Goal: Entertainment & Leisure: Consume media (video, audio)

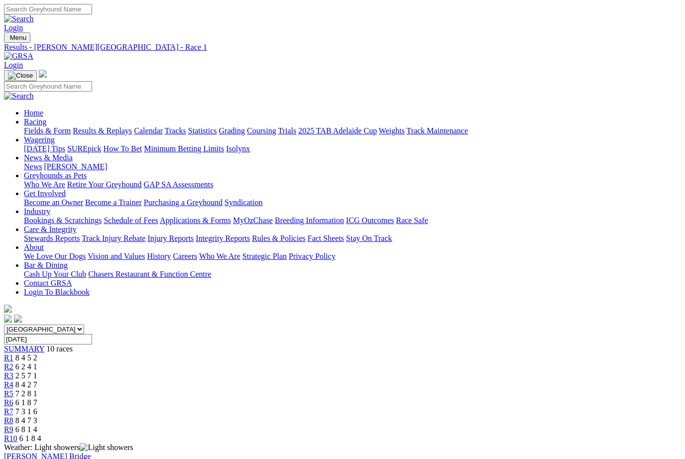
scroll to position [104, 0]
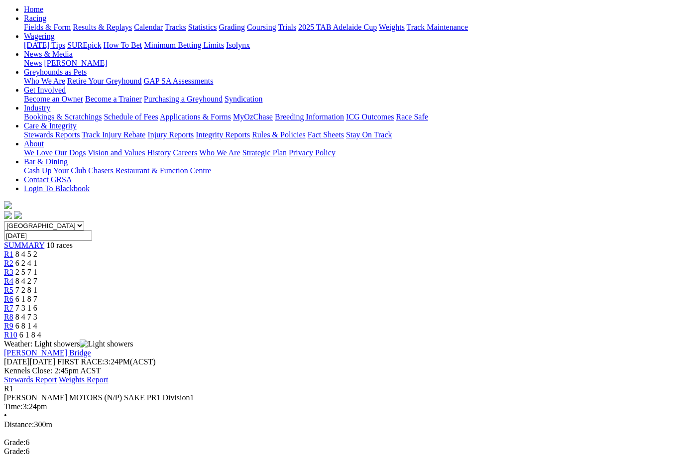
click at [13, 259] on link "R2" at bounding box center [8, 263] width 9 height 8
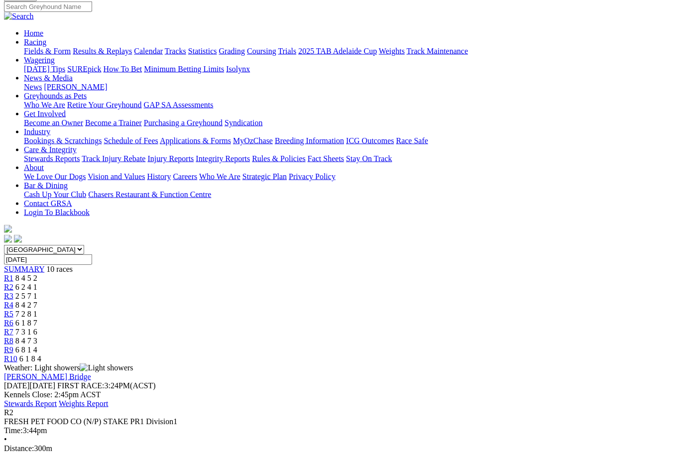
scroll to position [80, 0]
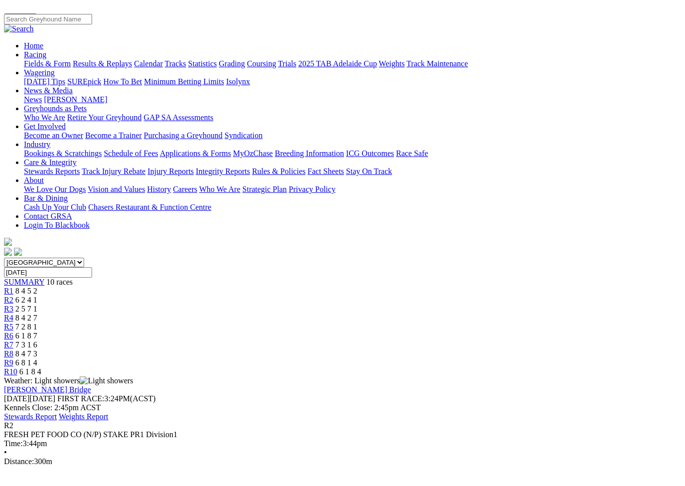
scroll to position [12, 0]
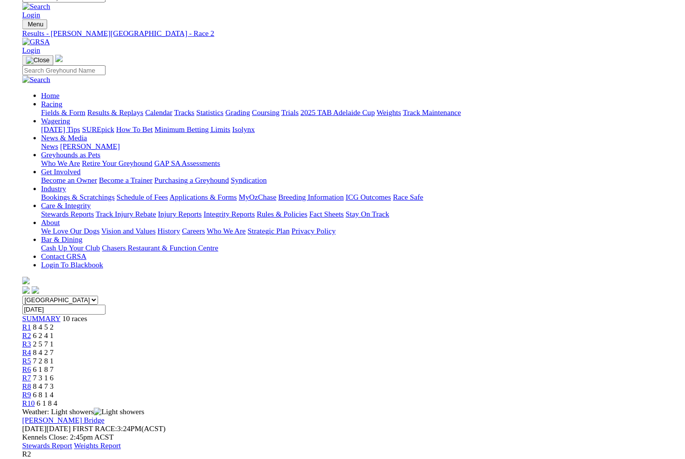
scroll to position [81, 0]
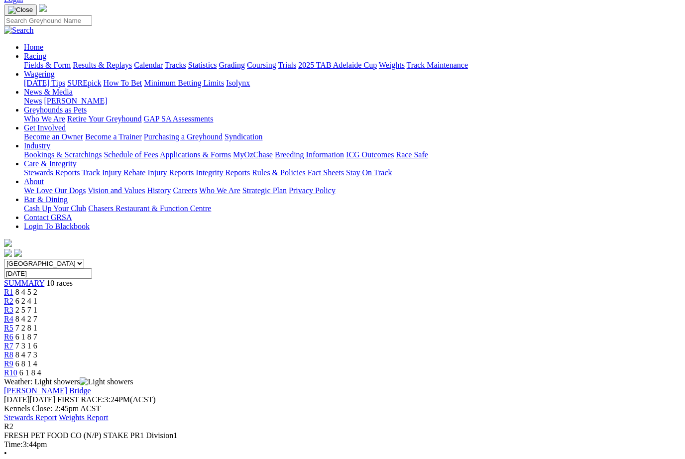
scroll to position [65, 0]
click at [37, 342] on span "7 3 1 6" at bounding box center [26, 346] width 22 height 8
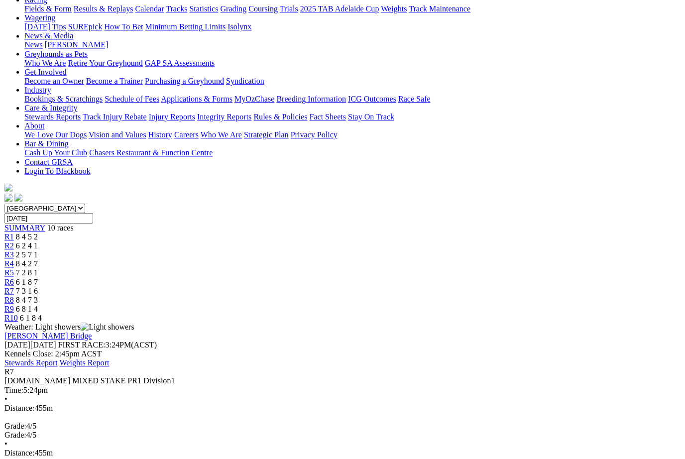
scroll to position [133, 0]
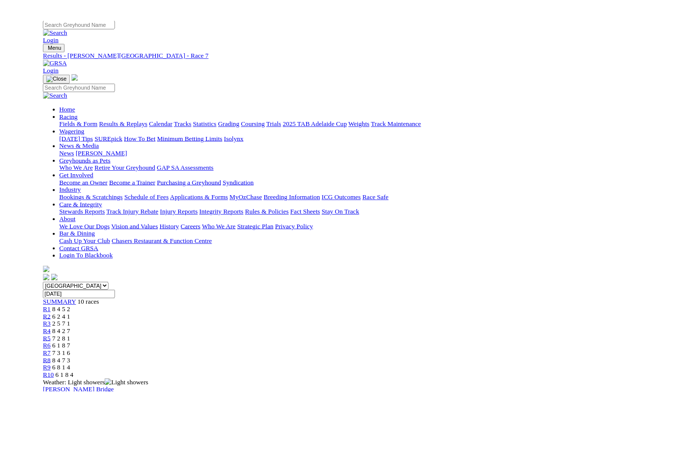
scroll to position [12, 0]
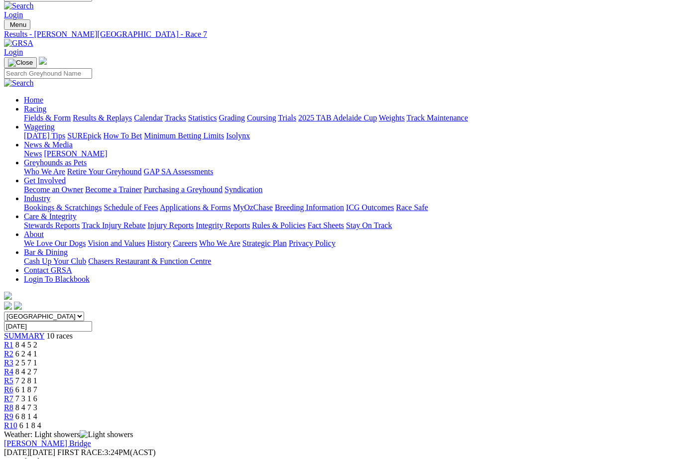
click at [13, 359] on span "R3" at bounding box center [8, 363] width 9 height 8
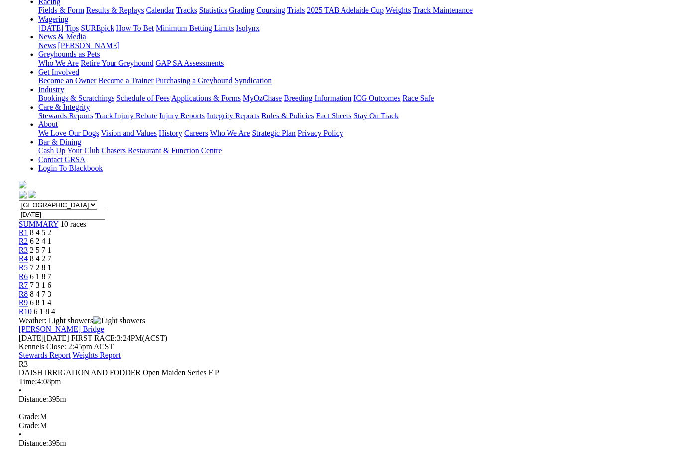
scroll to position [128, 0]
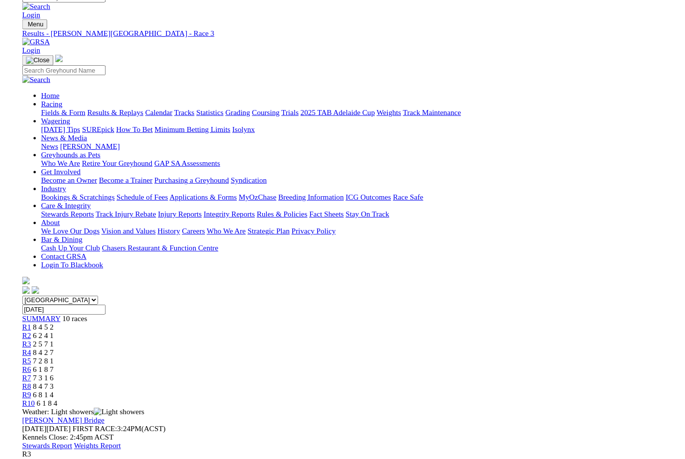
scroll to position [128, 1]
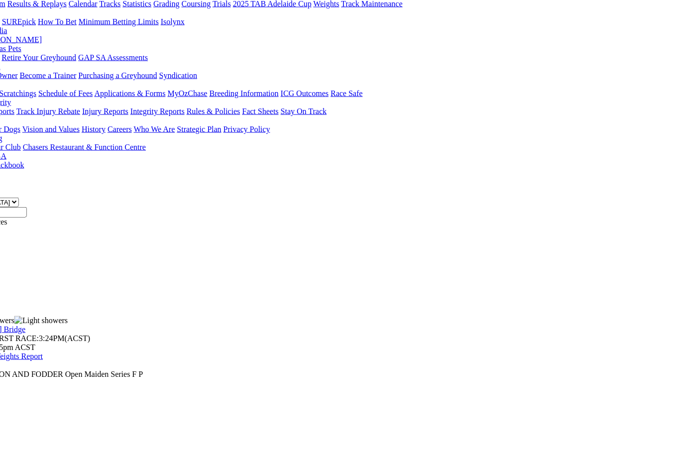
scroll to position [127, 70]
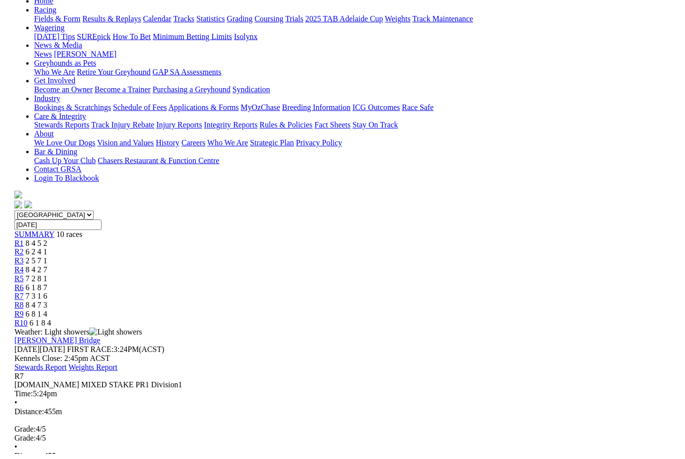
scroll to position [117, 0]
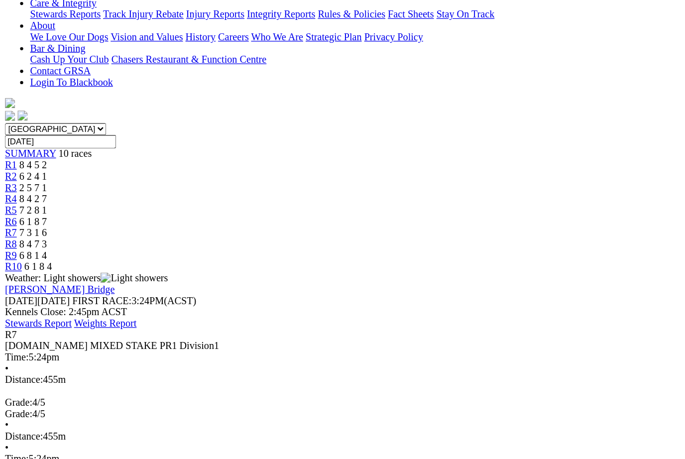
scroll to position [226, 0]
